Goal: Navigation & Orientation: Find specific page/section

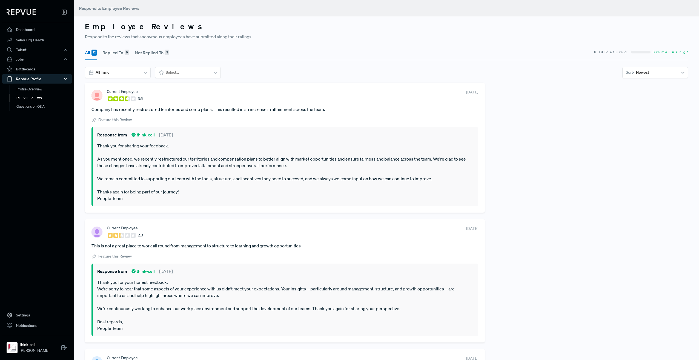
click at [27, 80] on div "RepVue Profile" at bounding box center [37, 78] width 70 height 9
click at [27, 79] on div "RepVue Profile" at bounding box center [37, 78] width 70 height 9
click at [25, 97] on link "Reviews" at bounding box center [45, 98] width 70 height 9
click at [43, 37] on link "Sales Org Health" at bounding box center [37, 40] width 70 height 10
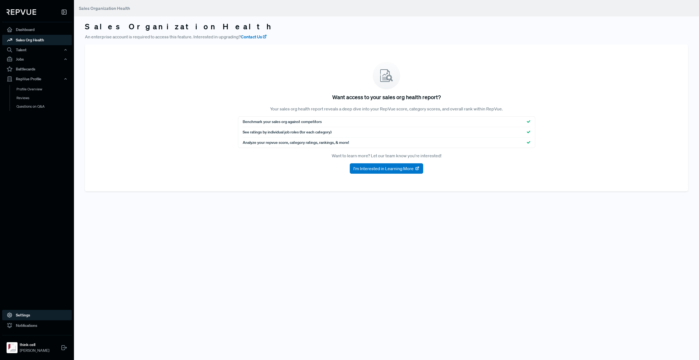
click at [18, 318] on link "Settings" at bounding box center [37, 315] width 70 height 10
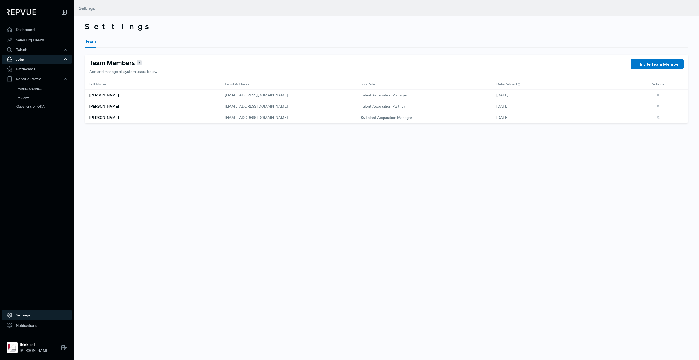
click at [23, 61] on div "Jobs" at bounding box center [37, 59] width 70 height 9
click at [26, 76] on link "Job Ads" at bounding box center [45, 78] width 70 height 9
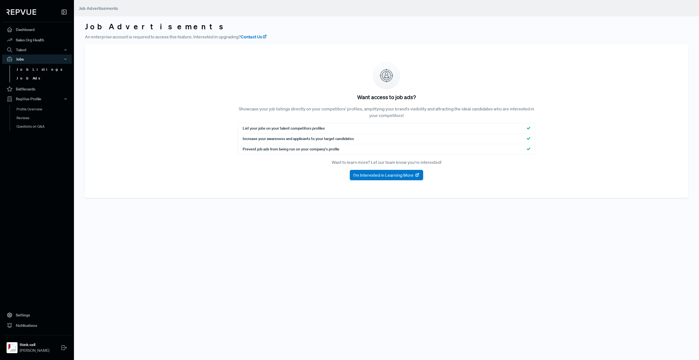
click at [30, 70] on link "Job Listings" at bounding box center [45, 69] width 70 height 9
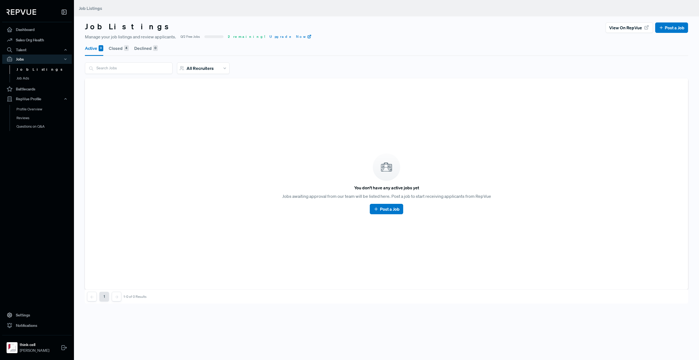
click at [117, 46] on button "Closed 4" at bounding box center [119, 48] width 20 height 15
